Goal: Task Accomplishment & Management: Manage account settings

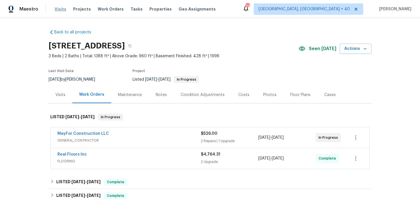
click at [56, 7] on span "Visits" at bounding box center [61, 9] width 12 height 6
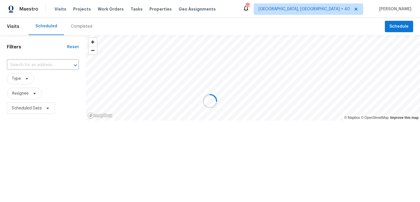
click at [80, 27] on div at bounding box center [210, 101] width 420 height 202
click at [79, 25] on div at bounding box center [210, 101] width 420 height 202
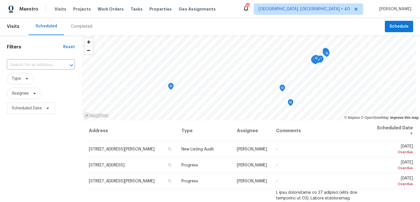
click at [73, 29] on div "Completed" at bounding box center [81, 27] width 21 height 6
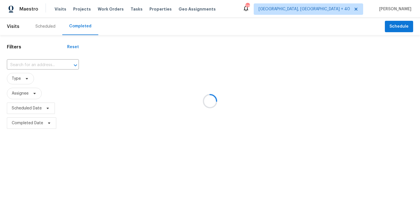
click at [27, 59] on div at bounding box center [210, 101] width 420 height 202
click at [26, 64] on div at bounding box center [210, 101] width 420 height 202
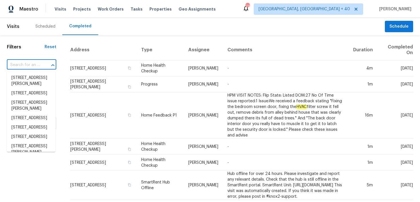
click at [21, 65] on input "text" at bounding box center [23, 65] width 33 height 9
paste input "[STREET_ADDRESS]"
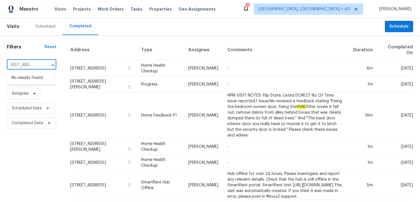
type input "[STREET_ADDRESS]"
click at [21, 62] on input "text" at bounding box center [23, 65] width 33 height 9
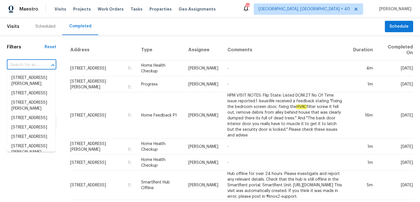
paste input "[STREET_ADDRESS]"
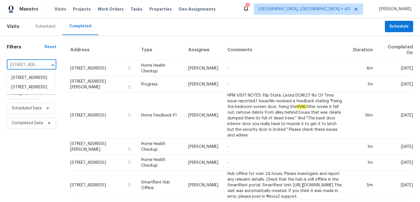
type input "[STREET_ADDRESS]"
click at [319, 12] on span "[GEOGRAPHIC_DATA], [GEOGRAPHIC_DATA] + 40" at bounding box center [308, 8] width 109 height 11
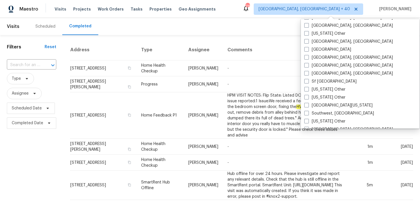
scroll to position [862, 0]
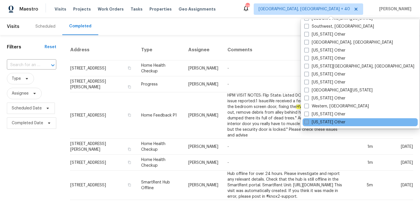
click at [306, 124] on span at bounding box center [306, 122] width 5 height 5
click at [306, 123] on input "[US_STATE] Other" at bounding box center [306, 122] width 4 height 4
checkbox input "true"
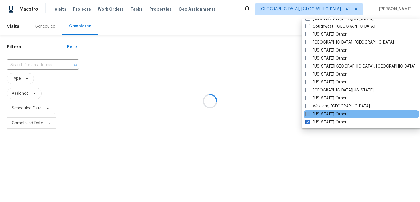
click at [306, 112] on span at bounding box center [307, 114] width 5 height 5
click at [306, 112] on input "[US_STATE] Other" at bounding box center [307, 114] width 4 height 4
checkbox input "true"
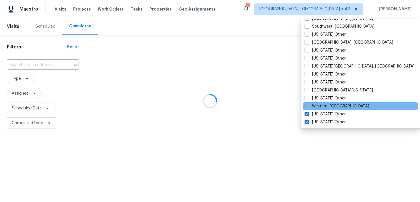
click at [306, 107] on span at bounding box center [306, 106] width 5 height 5
click at [306, 107] on input "Western, [GEOGRAPHIC_DATA]" at bounding box center [306, 106] width 4 height 4
checkbox input "true"
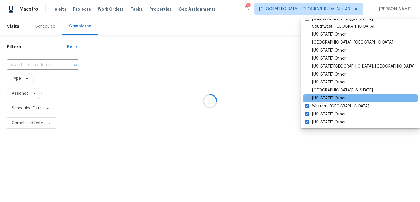
click at [306, 98] on span at bounding box center [306, 98] width 5 height 5
click at [306, 98] on input "[US_STATE] Other" at bounding box center [306, 98] width 4 height 4
checkbox input "true"
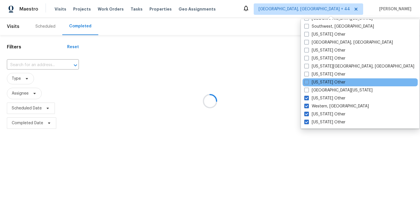
click at [306, 86] on div "[US_STATE] Other" at bounding box center [359, 83] width 115 height 8
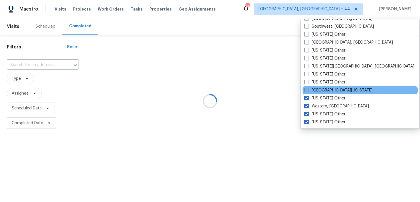
click at [306, 89] on span at bounding box center [306, 90] width 5 height 5
click at [306, 89] on input "[GEOGRAPHIC_DATA][US_STATE]" at bounding box center [306, 90] width 4 height 4
checkbox input "true"
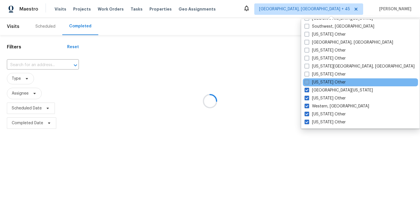
click at [308, 84] on span at bounding box center [306, 82] width 5 height 5
click at [308, 83] on input "[US_STATE] Other" at bounding box center [306, 82] width 4 height 4
checkbox input "true"
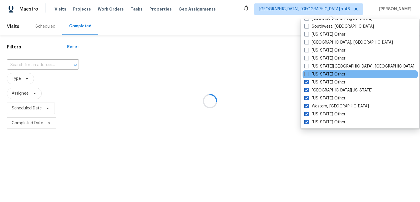
click at [308, 78] on div "[US_STATE] Other" at bounding box center [359, 75] width 115 height 8
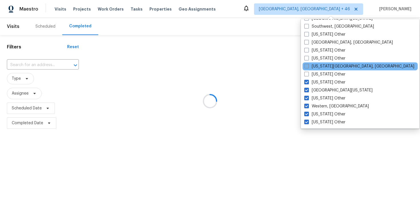
click at [307, 67] on span at bounding box center [306, 66] width 5 height 5
click at [307, 67] on input "[US_STATE][GEOGRAPHIC_DATA], [GEOGRAPHIC_DATA]" at bounding box center [306, 66] width 4 height 4
checkbox input "true"
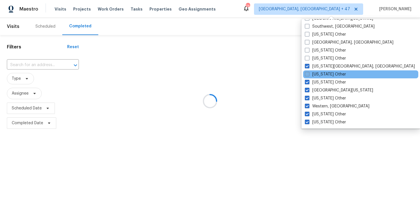
click at [308, 75] on span at bounding box center [307, 74] width 5 height 5
click at [308, 75] on input "[US_STATE] Other" at bounding box center [307, 74] width 4 height 4
checkbox input "true"
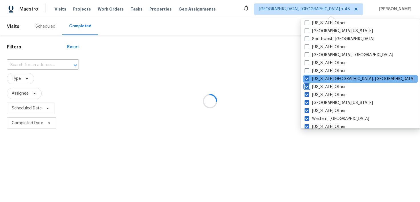
scroll to position [844, 0]
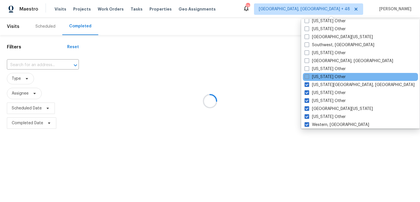
click at [307, 77] on span at bounding box center [306, 77] width 5 height 5
click at [307, 77] on input "[US_STATE] Other" at bounding box center [306, 76] width 4 height 4
checkbox input "true"
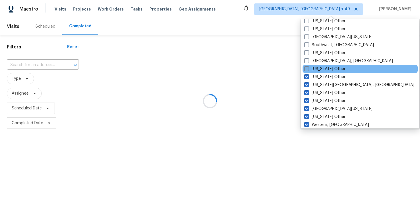
click at [307, 69] on span at bounding box center [306, 69] width 5 height 5
click at [307, 69] on input "[US_STATE] Other" at bounding box center [306, 68] width 4 height 4
checkbox input "true"
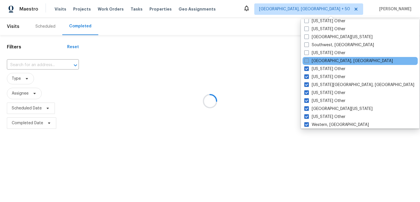
click at [307, 63] on span at bounding box center [306, 61] width 5 height 5
click at [307, 62] on input "[GEOGRAPHIC_DATA], [GEOGRAPHIC_DATA]" at bounding box center [306, 60] width 4 height 4
checkbox input "true"
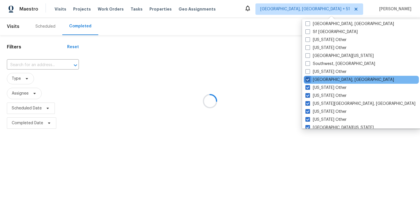
scroll to position [824, 0]
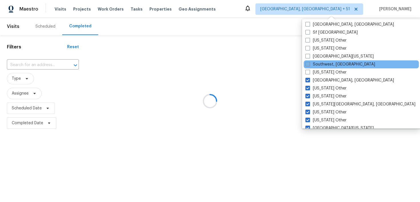
click at [308, 64] on span at bounding box center [307, 64] width 5 height 5
click at [308, 64] on input "Southwest, [GEOGRAPHIC_DATA]" at bounding box center [307, 64] width 4 height 4
checkbox input "true"
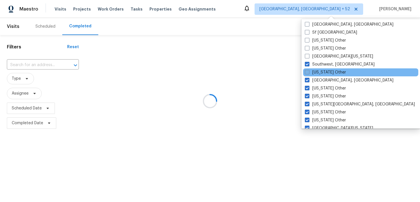
click at [308, 72] on span at bounding box center [307, 72] width 5 height 5
click at [308, 72] on input "[US_STATE] Other" at bounding box center [307, 72] width 4 height 4
checkbox input "true"
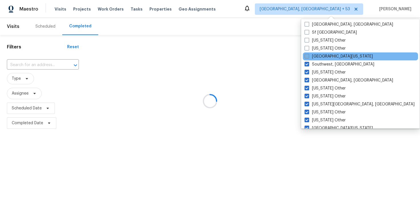
click at [308, 56] on span at bounding box center [306, 56] width 5 height 5
click at [308, 56] on input "[GEOGRAPHIC_DATA][US_STATE]" at bounding box center [306, 56] width 4 height 4
checkbox input "true"
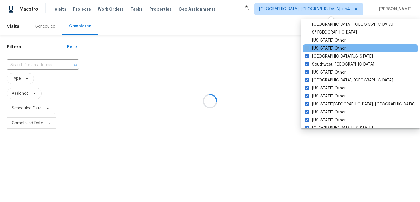
click at [308, 50] on span at bounding box center [306, 48] width 5 height 5
click at [308, 49] on input "[US_STATE] Other" at bounding box center [306, 48] width 4 height 4
checkbox input "true"
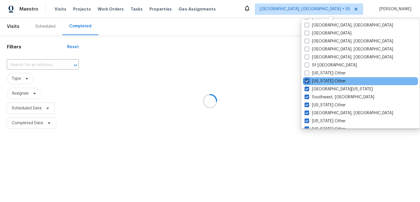
scroll to position [789, 0]
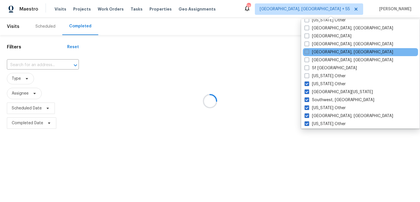
click at [307, 50] on span at bounding box center [306, 52] width 5 height 5
click at [307, 50] on input "[GEOGRAPHIC_DATA], [GEOGRAPHIC_DATA]" at bounding box center [306, 51] width 4 height 4
checkbox input "true"
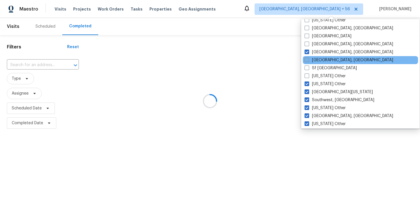
click at [307, 59] on span at bounding box center [306, 60] width 5 height 5
click at [307, 59] on input "[GEOGRAPHIC_DATA], [GEOGRAPHIC_DATA]" at bounding box center [306, 59] width 4 height 4
checkbox input "true"
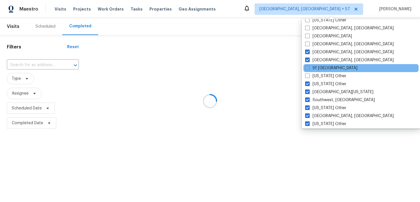
click at [307, 71] on label "Sf [GEOGRAPHIC_DATA]" at bounding box center [331, 68] width 52 height 6
click at [307, 69] on input "Sf [GEOGRAPHIC_DATA]" at bounding box center [307, 67] width 4 height 4
checkbox input "true"
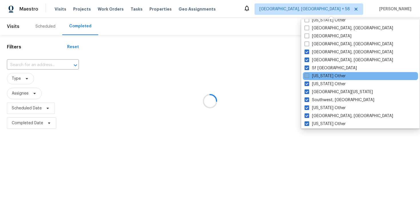
click at [307, 75] on span at bounding box center [306, 76] width 5 height 5
click at [307, 75] on input "[US_STATE] Other" at bounding box center [306, 75] width 4 height 4
checkbox input "true"
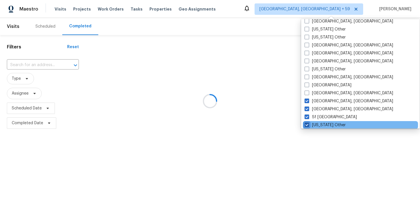
scroll to position [738, 0]
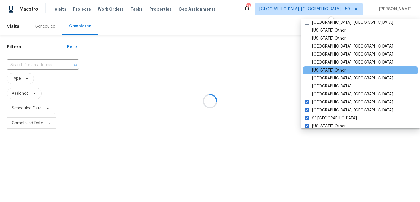
click at [307, 74] on div "[US_STATE] Other" at bounding box center [360, 71] width 115 height 8
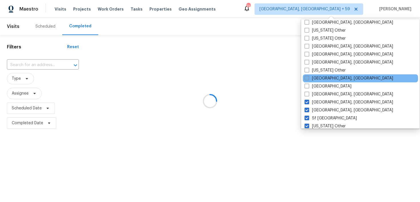
click at [307, 79] on span at bounding box center [306, 78] width 5 height 5
click at [307, 79] on input "[GEOGRAPHIC_DATA], [GEOGRAPHIC_DATA]" at bounding box center [306, 78] width 4 height 4
checkbox input "true"
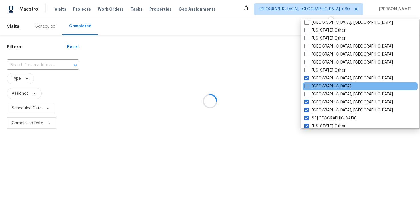
click at [307, 85] on span at bounding box center [306, 86] width 5 height 5
click at [307, 85] on input "[GEOGRAPHIC_DATA]" at bounding box center [306, 86] width 4 height 4
checkbox input "true"
click at [307, 90] on div "[GEOGRAPHIC_DATA]" at bounding box center [360, 87] width 115 height 8
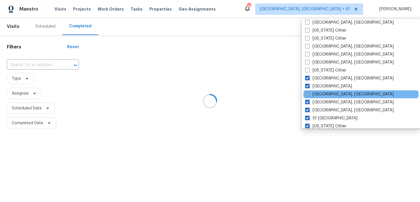
click at [307, 93] on span at bounding box center [307, 94] width 5 height 5
click at [307, 93] on input "[GEOGRAPHIC_DATA], [GEOGRAPHIC_DATA]" at bounding box center [307, 94] width 4 height 4
checkbox input "true"
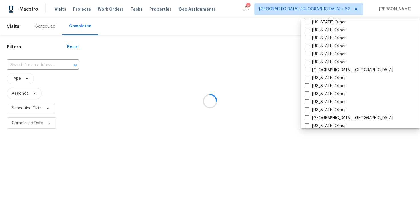
scroll to position [643, 0]
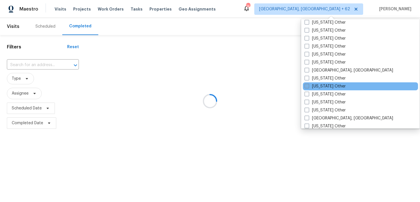
click at [308, 85] on span at bounding box center [306, 86] width 5 height 5
click at [308, 85] on input "[US_STATE] Other" at bounding box center [306, 86] width 4 height 4
checkbox input "true"
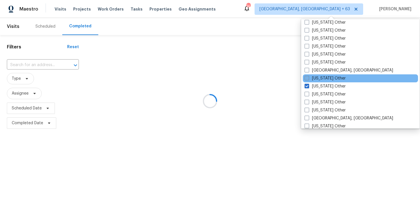
click at [306, 79] on span at bounding box center [306, 78] width 5 height 5
click at [306, 79] on input "[US_STATE] Other" at bounding box center [306, 78] width 4 height 4
click at [305, 79] on span at bounding box center [306, 78] width 5 height 5
click at [305, 79] on input "[US_STATE] Other" at bounding box center [306, 78] width 4 height 4
checkbox input "false"
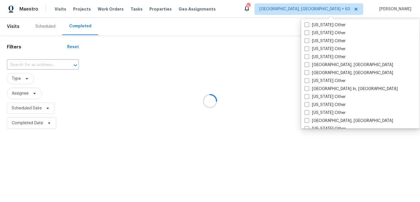
scroll to position [497, 0]
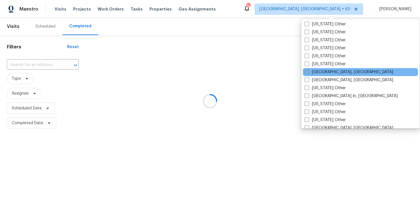
click at [307, 73] on span at bounding box center [306, 72] width 5 height 5
click at [307, 73] on input "[GEOGRAPHIC_DATA], [GEOGRAPHIC_DATA]" at bounding box center [306, 71] width 4 height 4
checkbox input "true"
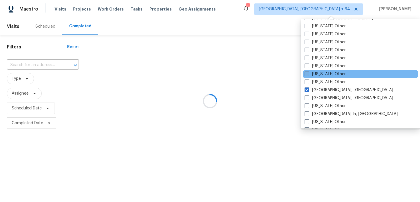
click at [307, 71] on label "[US_STATE] Other" at bounding box center [324, 74] width 41 height 6
click at [307, 71] on input "[US_STATE] Other" at bounding box center [306, 73] width 4 height 4
checkbox input "true"
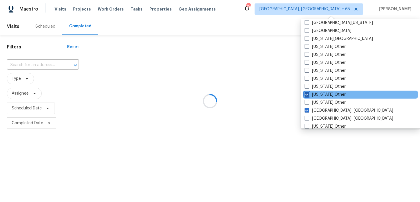
scroll to position [457, 0]
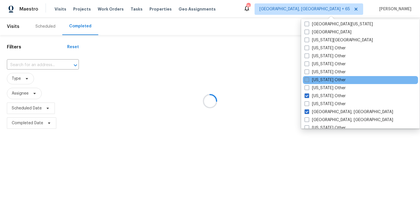
click at [306, 79] on span at bounding box center [306, 80] width 5 height 5
click at [306, 79] on input "[US_STATE] Other" at bounding box center [306, 79] width 4 height 4
checkbox input "true"
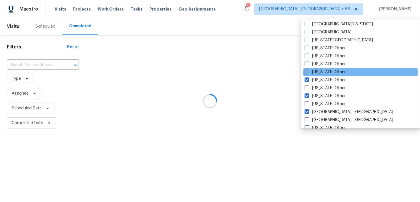
click at [307, 73] on span at bounding box center [306, 72] width 5 height 5
click at [307, 73] on input "[US_STATE] Other" at bounding box center [306, 71] width 4 height 4
checkbox input "true"
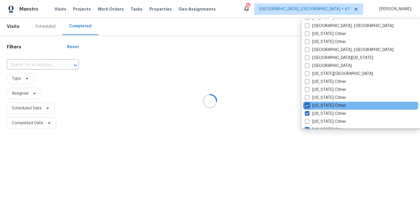
scroll to position [422, 0]
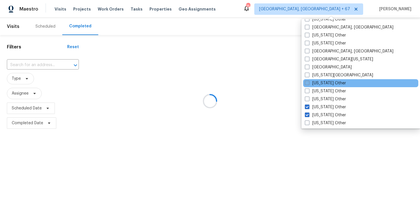
click at [308, 84] on span at bounding box center [307, 83] width 5 height 5
click at [308, 84] on input "[US_STATE] Other" at bounding box center [307, 83] width 4 height 4
checkbox input "true"
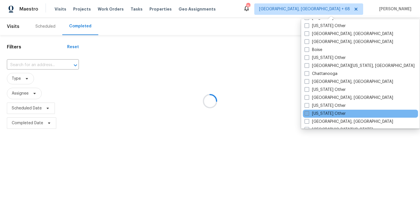
scroll to position [350, 0]
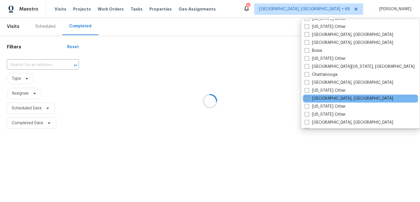
click at [309, 96] on label "[GEOGRAPHIC_DATA], [GEOGRAPHIC_DATA]" at bounding box center [348, 99] width 89 height 6
click at [308, 96] on input "[GEOGRAPHIC_DATA], [GEOGRAPHIC_DATA]" at bounding box center [306, 98] width 4 height 4
checkbox input "true"
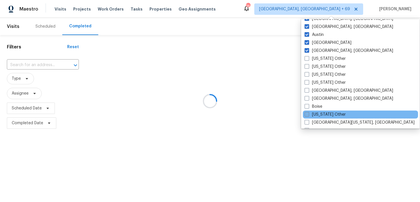
scroll to position [291, 0]
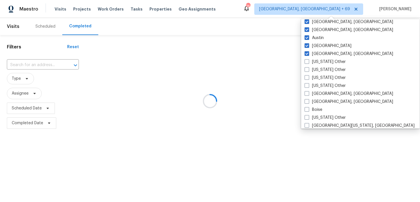
click at [376, 79] on div at bounding box center [210, 101] width 420 height 202
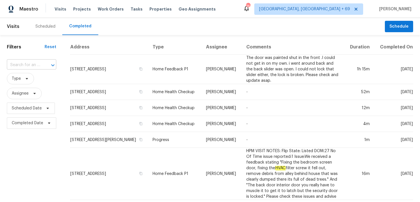
click at [9, 68] on input "text" at bounding box center [23, 65] width 33 height 9
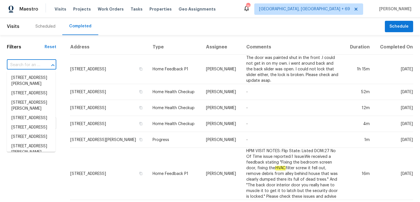
paste input "[STREET_ADDRESS]"
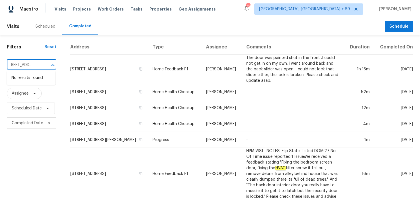
drag, startPoint x: 16, startPoint y: 65, endPoint x: 51, endPoint y: 63, distance: 34.9
click at [51, 64] on div "[STREET_ADDRESS] ​" at bounding box center [31, 65] width 49 height 9
type input "[STREET_ADDRESS]"
click at [26, 92] on li "[STREET_ADDRESS]" at bounding box center [31, 87] width 49 height 9
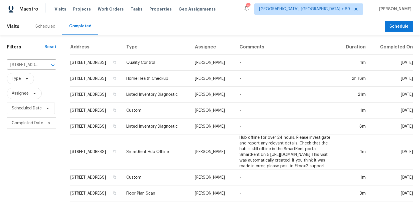
click at [161, 63] on td "Quality Control" at bounding box center [156, 63] width 69 height 16
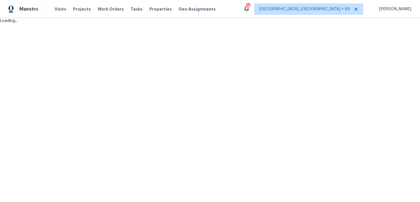
click at [160, 24] on html "Maestro Visits Projects Work Orders Tasks Properties Geo Assignments 766 [GEOGR…" at bounding box center [210, 12] width 420 height 24
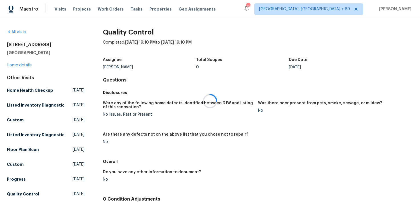
click at [23, 64] on div at bounding box center [210, 101] width 420 height 202
click at [17, 66] on div at bounding box center [210, 101] width 420 height 202
click at [14, 66] on link "Home details" at bounding box center [19, 65] width 25 height 4
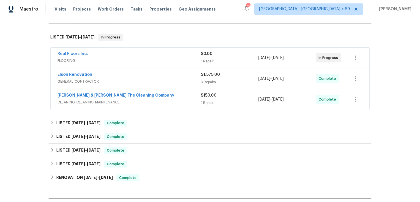
scroll to position [83, 0]
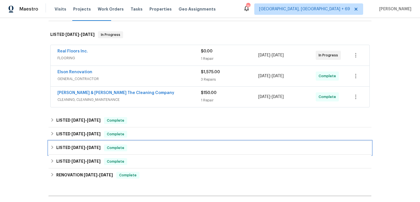
click at [124, 147] on span "Complete" at bounding box center [116, 148] width 22 height 6
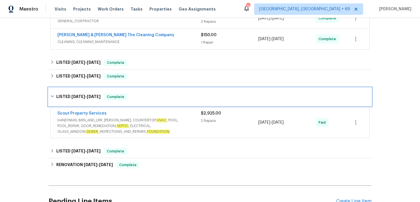
scroll to position [144, 0]
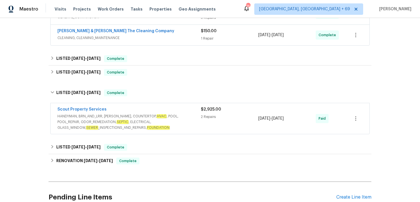
click at [210, 117] on div "2 Repairs" at bounding box center [229, 117] width 57 height 6
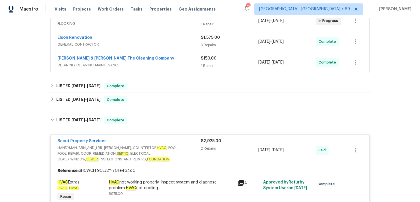
scroll to position [110, 0]
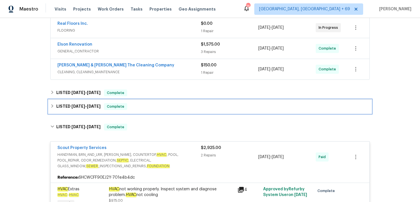
click at [161, 108] on div "LISTED [DATE] - [DATE] Complete" at bounding box center [209, 106] width 319 height 7
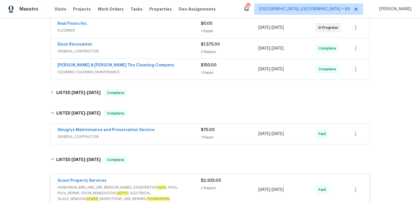
click at [212, 134] on div "$75.00 1 Repair" at bounding box center [229, 134] width 57 height 14
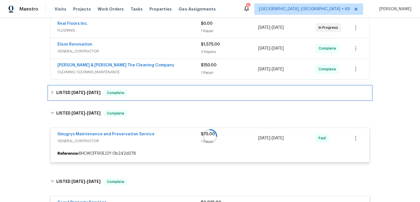
click at [156, 93] on div "LISTED [DATE] - [DATE] Complete" at bounding box center [209, 93] width 319 height 7
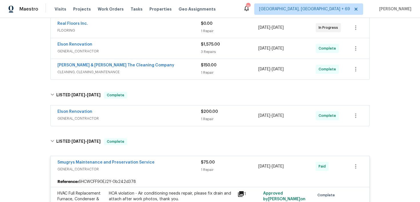
click at [205, 122] on div "$200.00 1 Repair" at bounding box center [229, 116] width 57 height 14
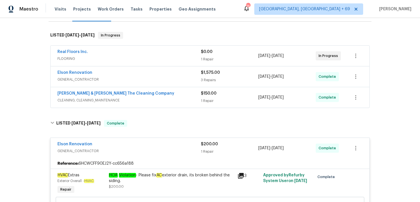
scroll to position [41, 0]
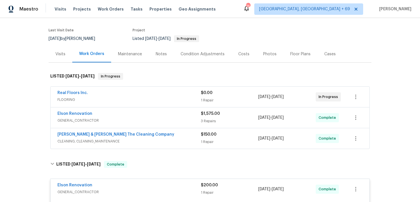
click at [207, 139] on div "$150.00 1 Repair" at bounding box center [229, 139] width 57 height 14
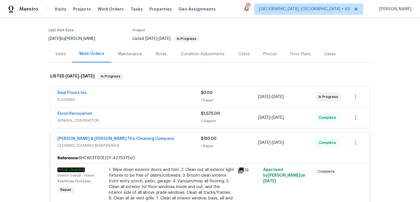
click at [209, 121] on div "3 Repairs" at bounding box center [229, 122] width 57 height 6
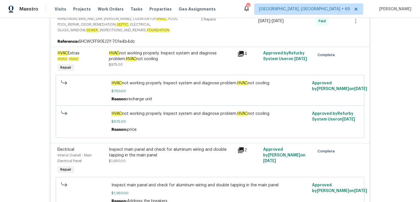
scroll to position [848, 0]
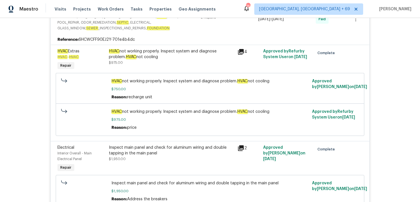
click at [64, 12] on div "Visits Projects Work Orders Tasks Properties Geo Assignments" at bounding box center [139, 8] width 168 height 11
click at [62, 10] on span "Visits" at bounding box center [61, 9] width 12 height 6
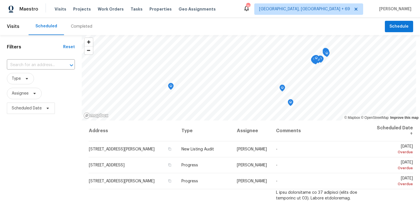
click at [81, 32] on div "Completed" at bounding box center [81, 26] width 35 height 17
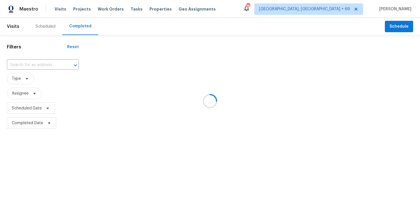
click at [23, 62] on div at bounding box center [210, 101] width 420 height 202
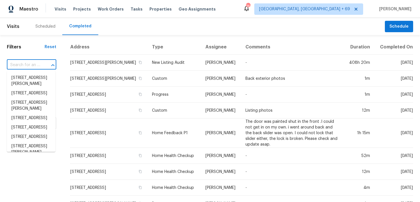
click at [20, 65] on input "text" at bounding box center [23, 65] width 33 height 9
paste input "[STREET_ADDRESS]"
type input "[STREET_ADDRESS]"
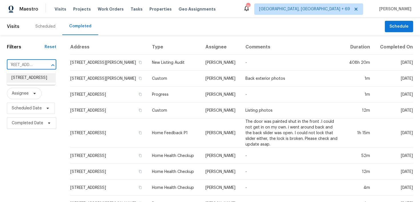
click at [14, 78] on li "[STREET_ADDRESS]" at bounding box center [31, 77] width 49 height 9
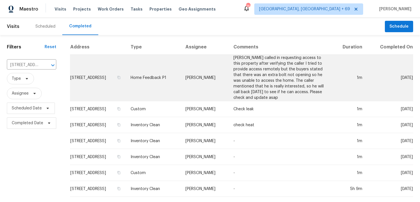
click at [176, 77] on td "Home Feedback P1" at bounding box center [153, 78] width 55 height 47
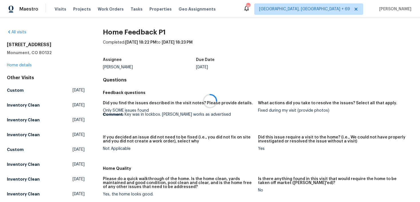
click at [20, 64] on div at bounding box center [210, 101] width 420 height 202
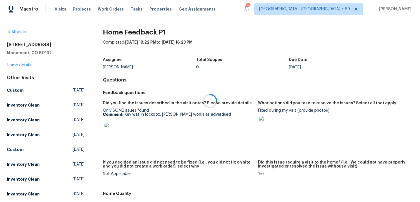
click at [13, 65] on div at bounding box center [210, 101] width 420 height 202
click at [13, 65] on link "Home details" at bounding box center [19, 65] width 25 height 4
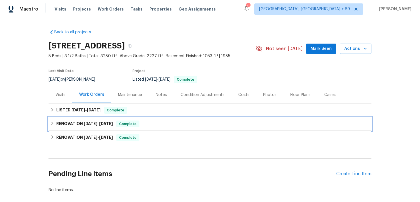
click at [142, 123] on div "RENOVATION [DATE] - [DATE] Complete" at bounding box center [209, 124] width 319 height 7
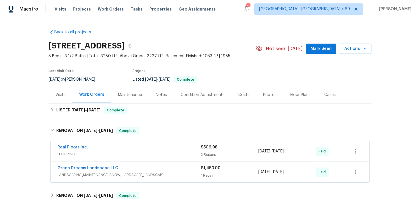
click at [199, 152] on span "FLOORING" at bounding box center [128, 155] width 143 height 6
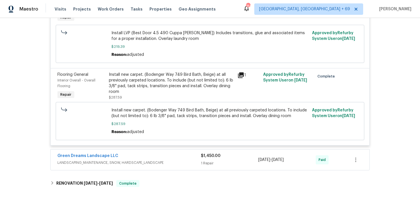
click at [199, 162] on span "LANDSCAPING_MAINTENANCE, SNOW, HARDSCAPE_LANDSCAPE" at bounding box center [128, 163] width 143 height 6
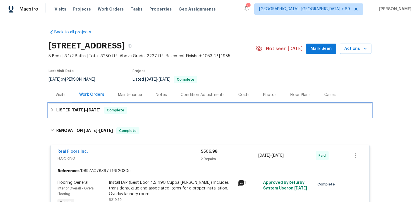
click at [145, 111] on div "LISTED [DATE] - [DATE] Complete" at bounding box center [209, 110] width 319 height 7
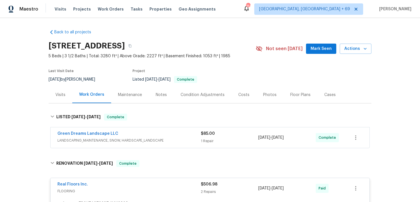
click at [209, 136] on div "$85.00" at bounding box center [229, 134] width 57 height 6
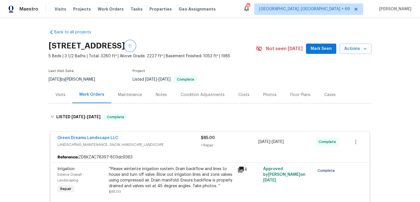
click at [135, 47] on button "button" at bounding box center [130, 46] width 10 height 10
